Goal: Navigation & Orientation: Find specific page/section

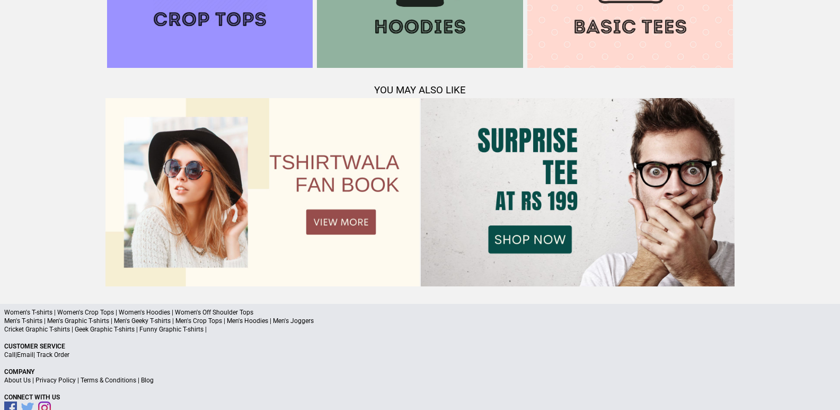
scroll to position [1385, 0]
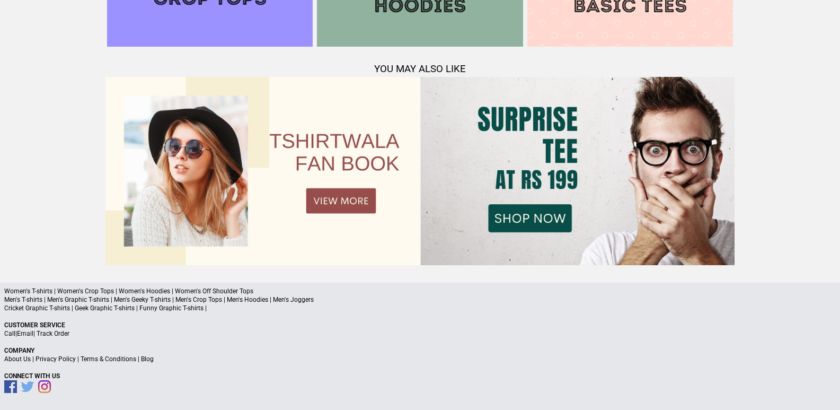
click at [10, 333] on link "Call" at bounding box center [9, 333] width 11 height 7
click at [26, 331] on link "Email" at bounding box center [25, 333] width 16 height 7
click at [12, 358] on link "About Us" at bounding box center [17, 358] width 27 height 7
click at [8, 358] on link "About Us" at bounding box center [17, 358] width 27 height 7
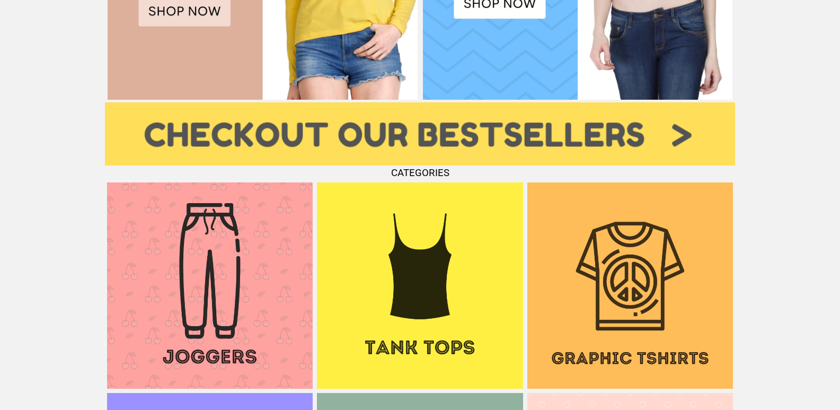
scroll to position [1060, 0]
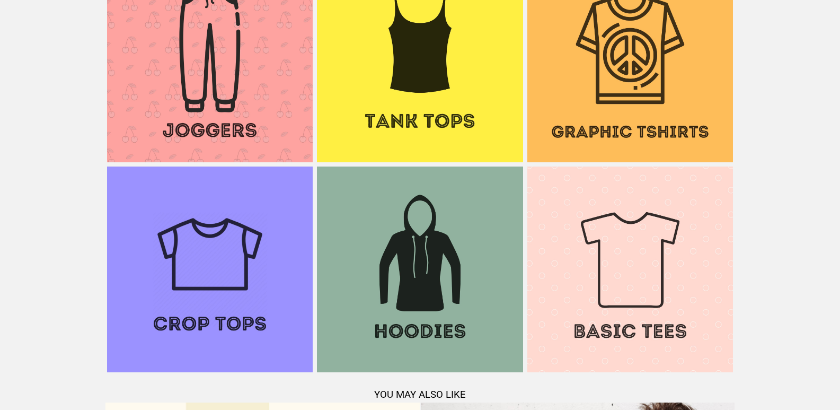
click at [422, 80] on img at bounding box center [420, 59] width 206 height 206
click at [243, 80] on img at bounding box center [210, 59] width 206 height 206
click at [396, 298] on img at bounding box center [420, 269] width 206 height 206
click at [680, 287] on img at bounding box center [630, 269] width 206 height 206
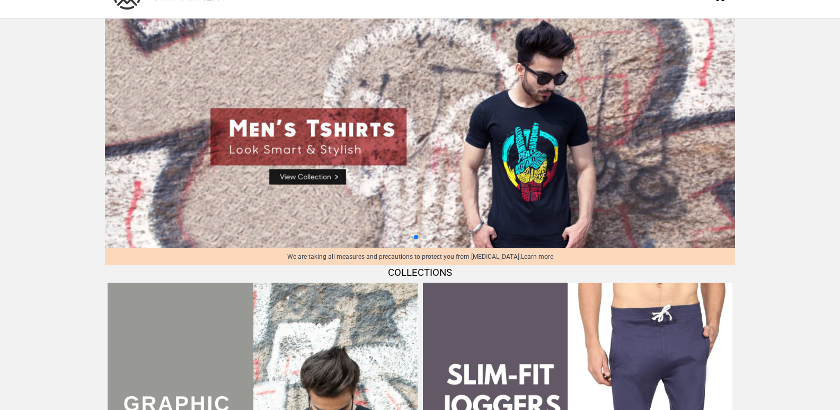
scroll to position [0, 0]
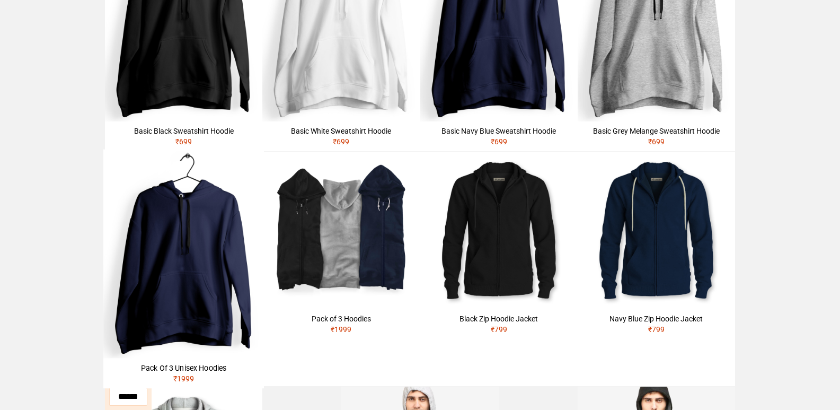
scroll to position [176, 0]
